Goal: Navigation & Orientation: Go to known website

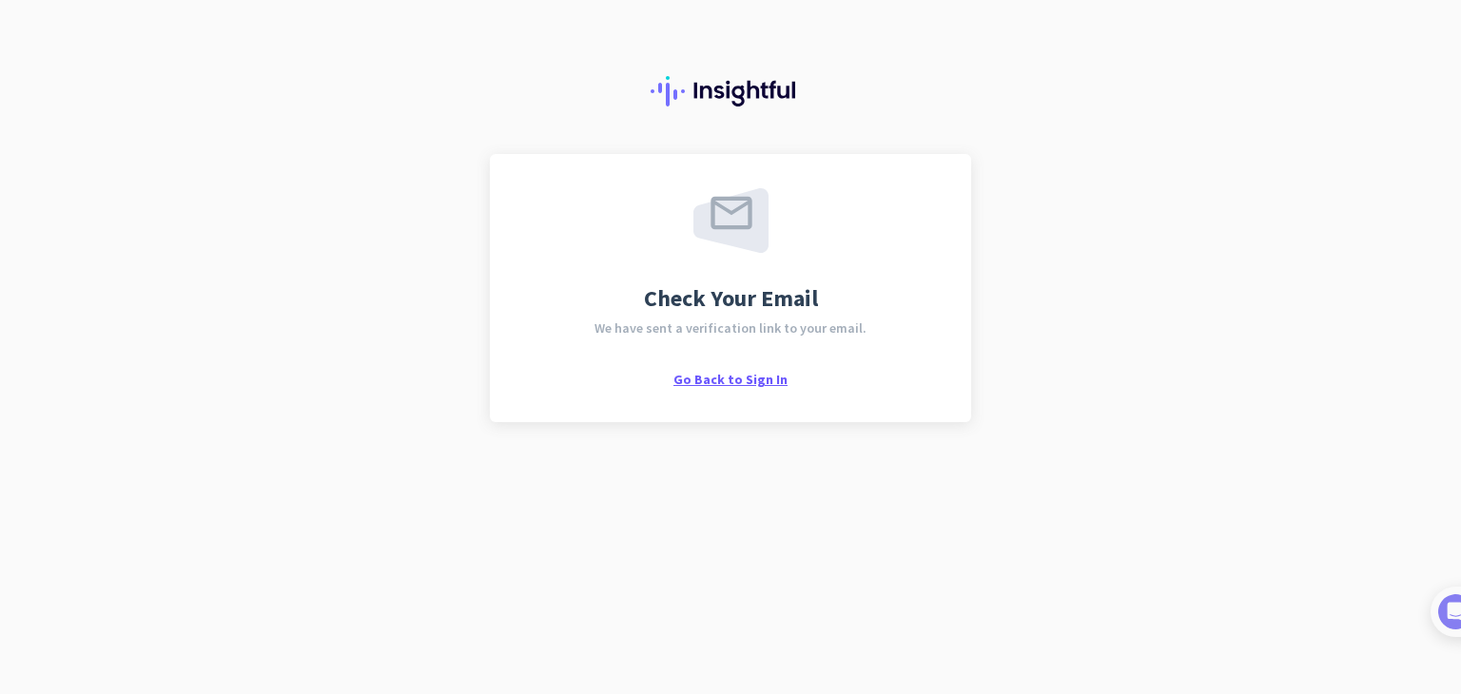
click at [707, 378] on span "Go Back to Sign In" at bounding box center [730, 379] width 114 height 17
click at [678, 383] on span "Go Back to Sign In" at bounding box center [730, 379] width 114 height 17
